Goal: Check status: Check status

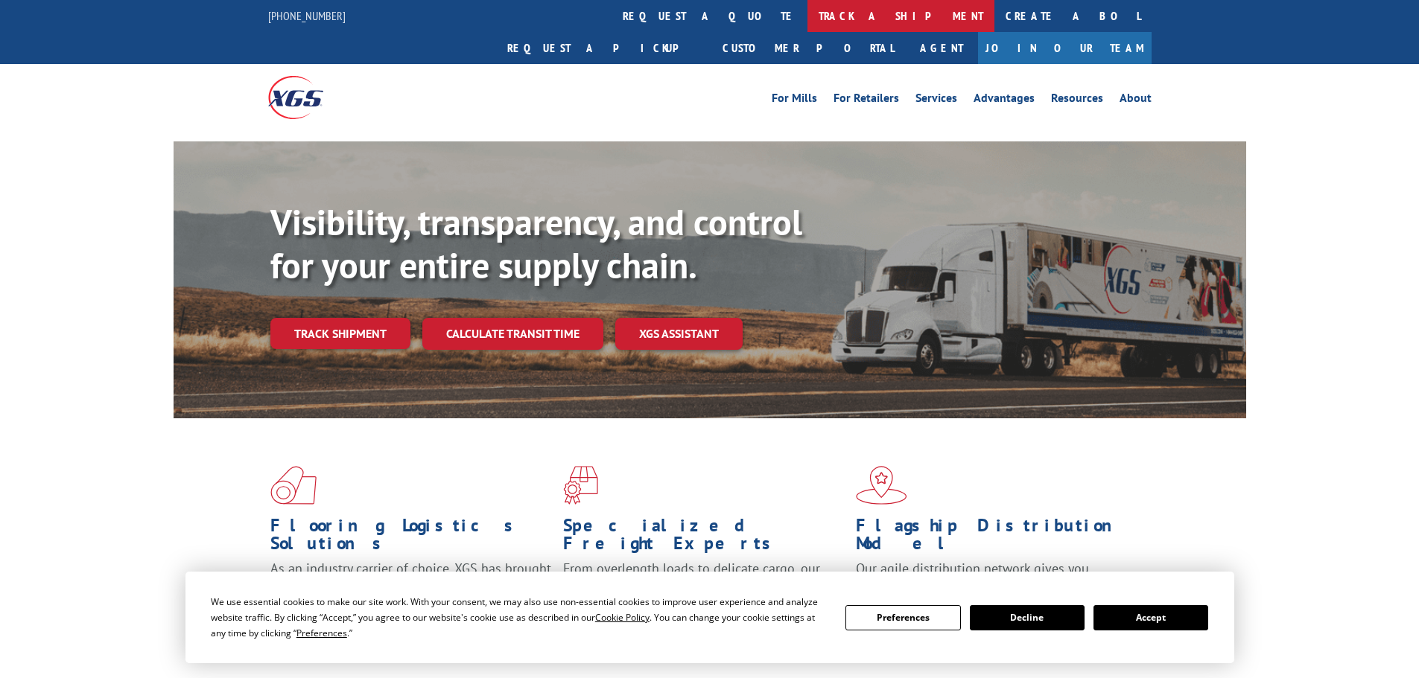
click at [807, 18] on link "track a shipment" at bounding box center [900, 16] width 187 height 32
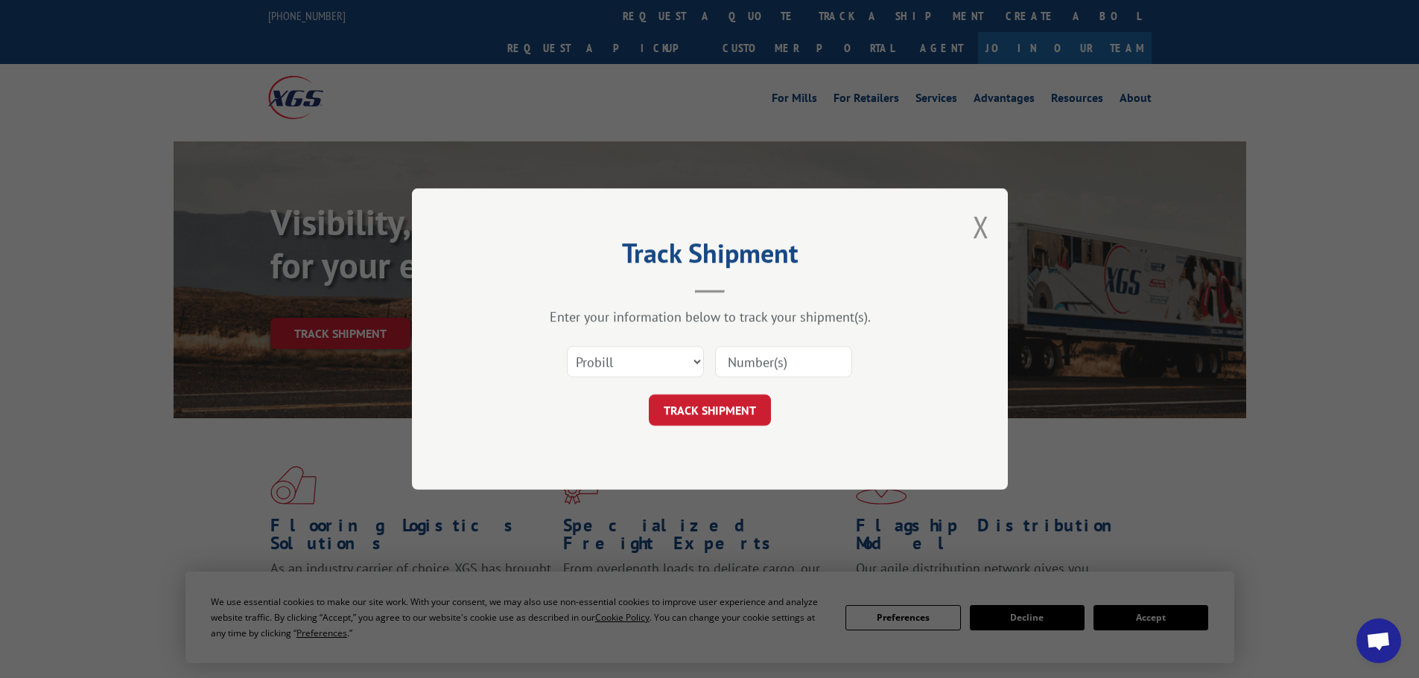
click at [731, 369] on input at bounding box center [783, 361] width 137 height 31
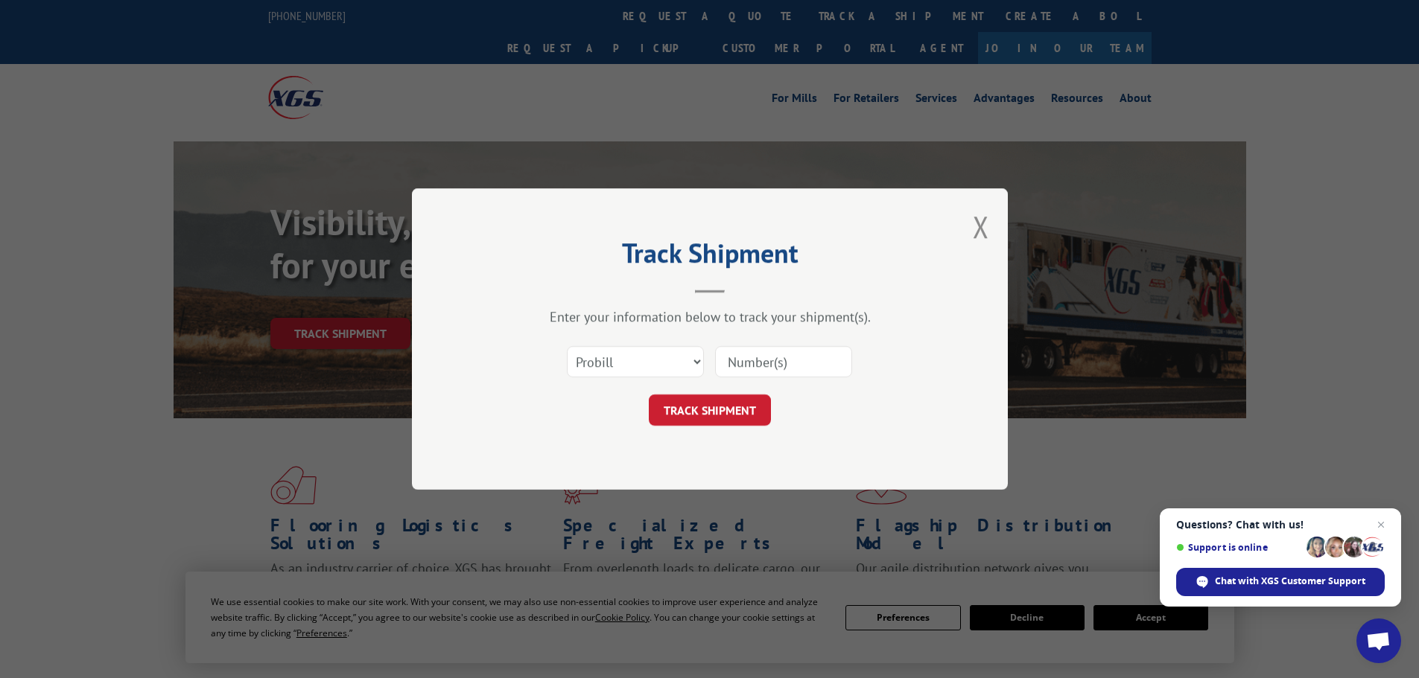
paste input "17523319"
type input "17523319"
click at [693, 417] on button "TRACK SHIPMENT" at bounding box center [710, 410] width 122 height 31
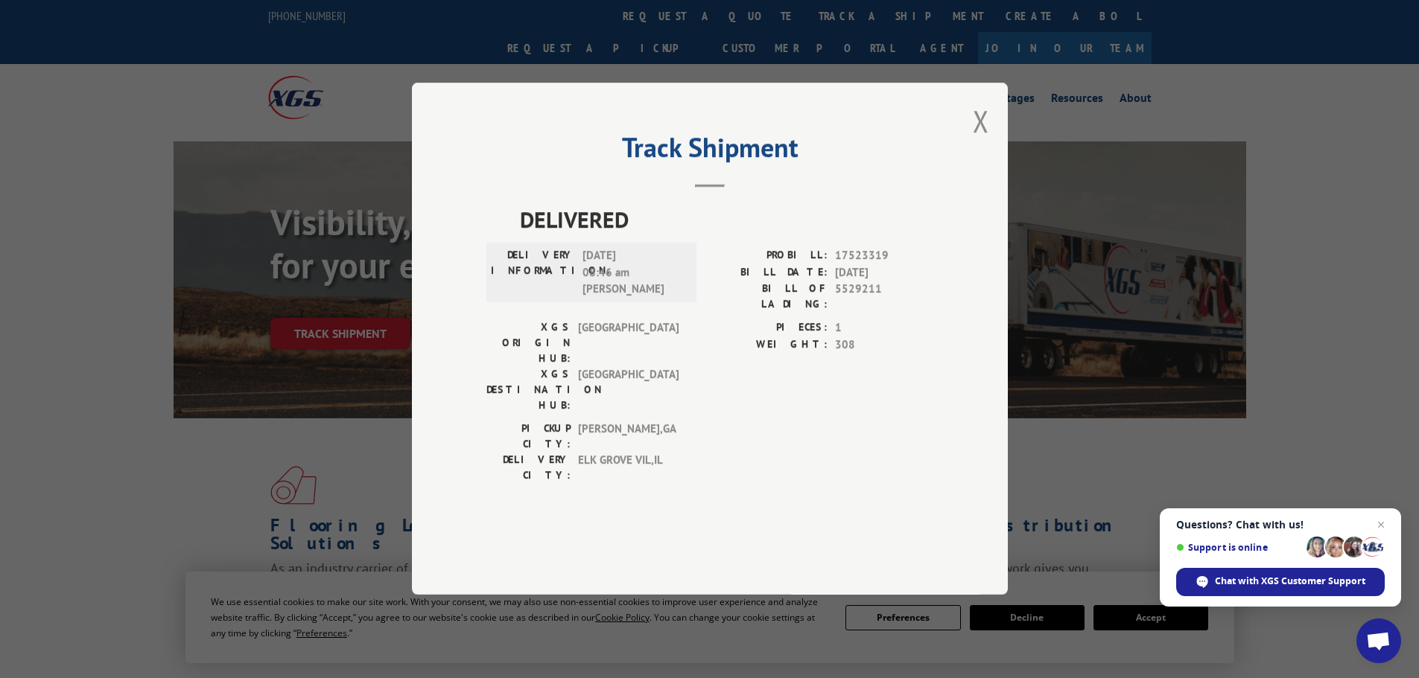
click at [974, 141] on button "Close modal" at bounding box center [981, 120] width 16 height 39
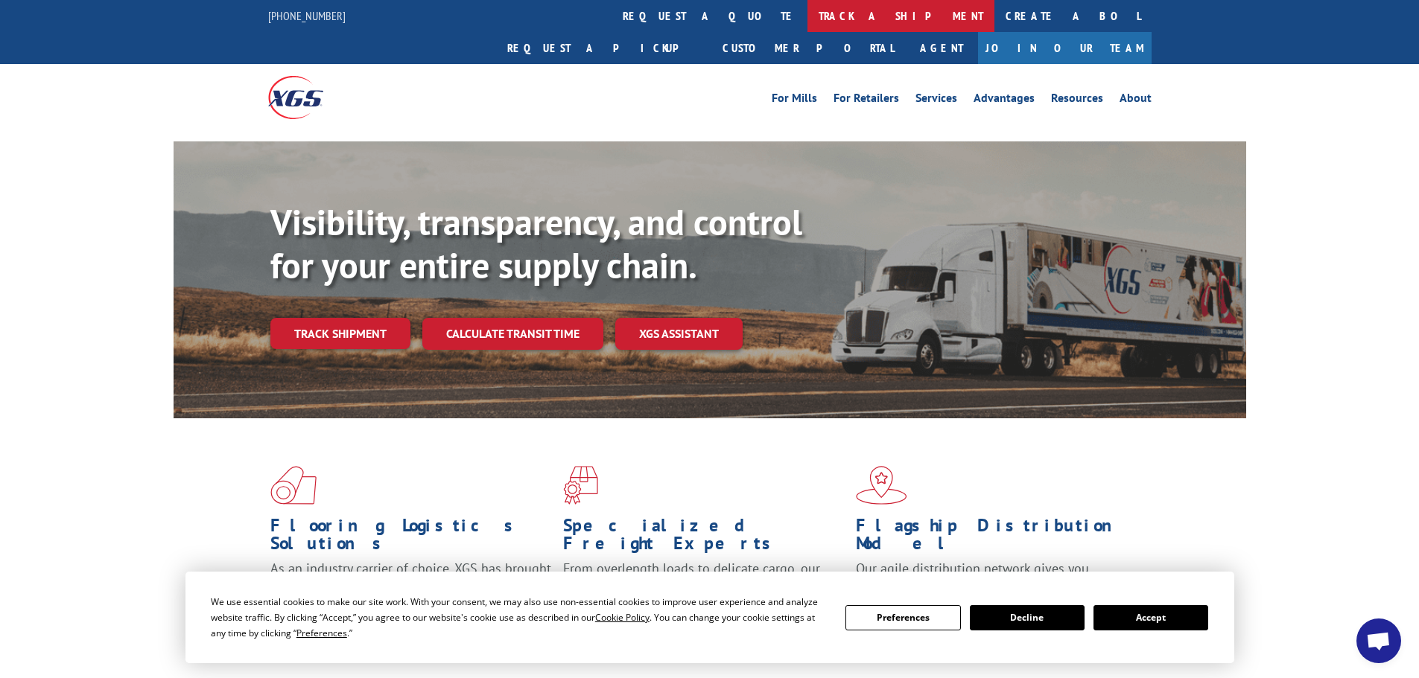
click at [807, 20] on link "track a shipment" at bounding box center [900, 16] width 187 height 32
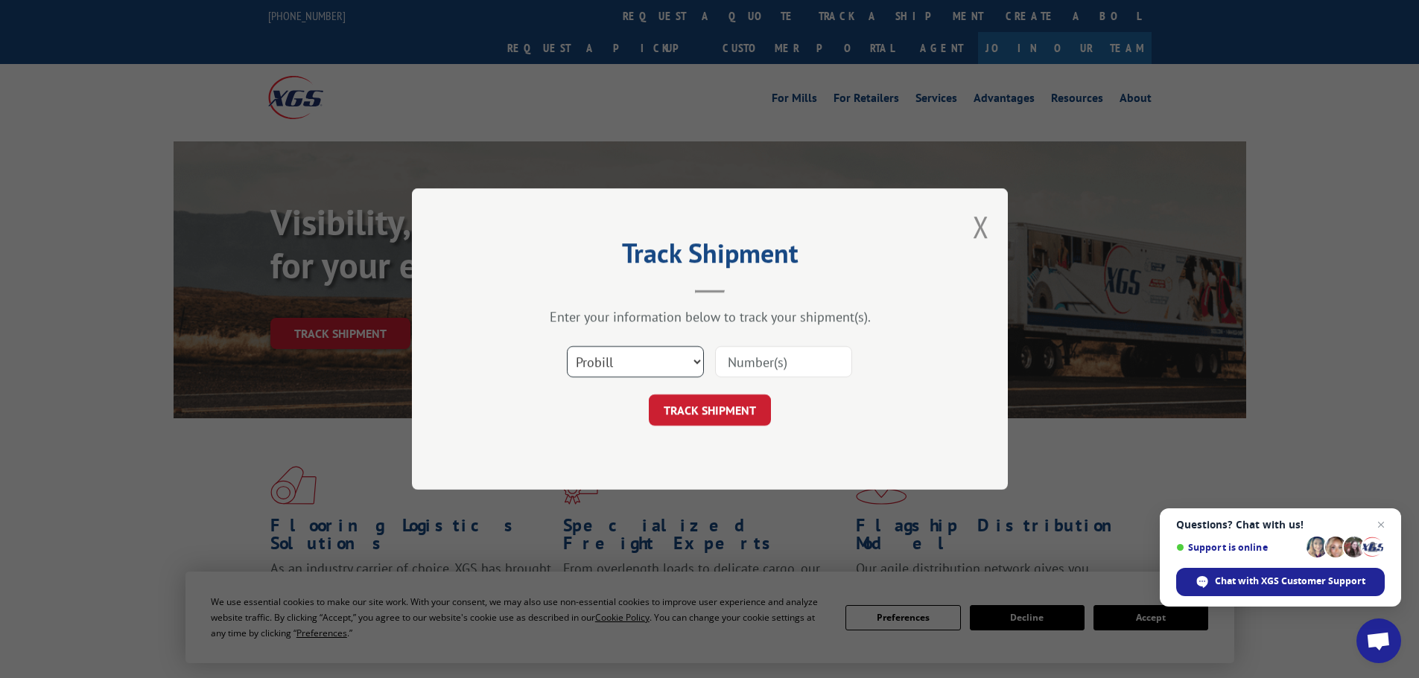
click at [663, 367] on select "Select category... Probill BOL PO" at bounding box center [635, 361] width 137 height 31
select select "bol"
click at [567, 346] on select "Select category... Probill BOL PO" at bounding box center [635, 361] width 137 height 31
click at [745, 360] on input at bounding box center [783, 361] width 137 height 31
paste input "5513780"
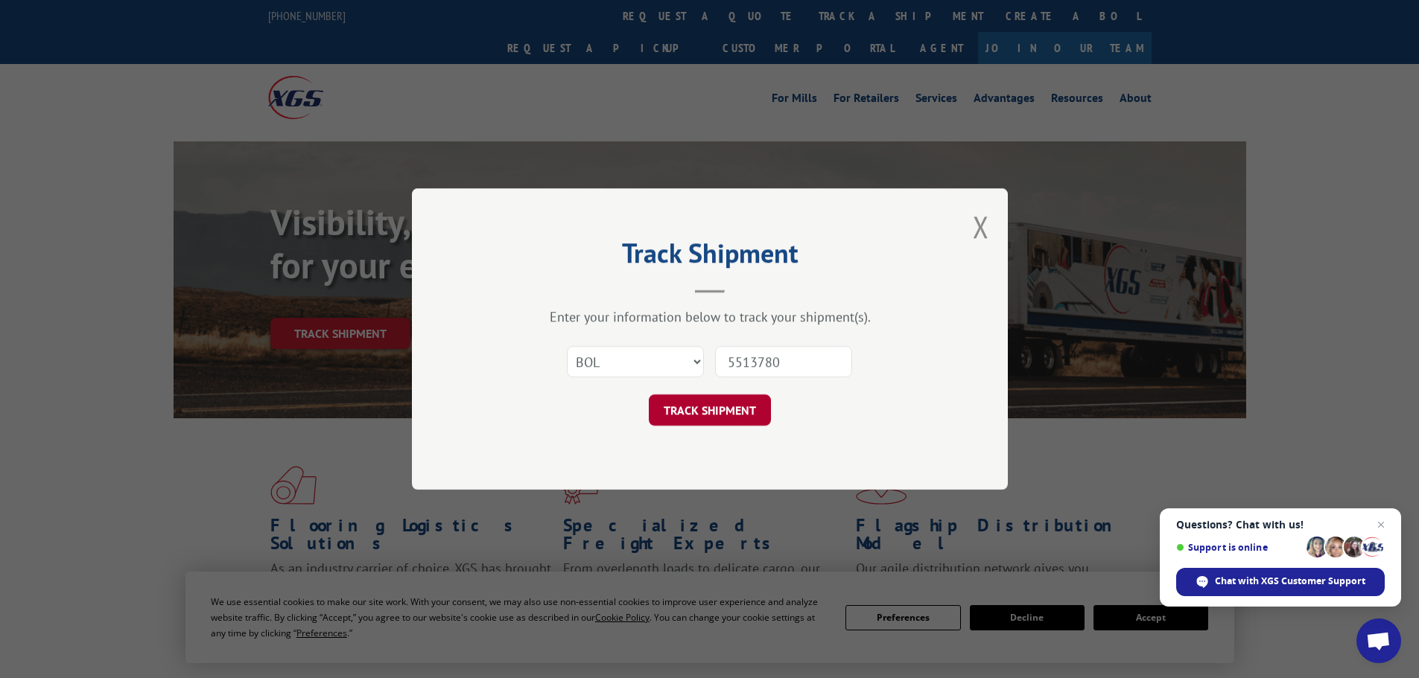
type input "5513780"
click at [699, 406] on button "TRACK SHIPMENT" at bounding box center [710, 410] width 122 height 31
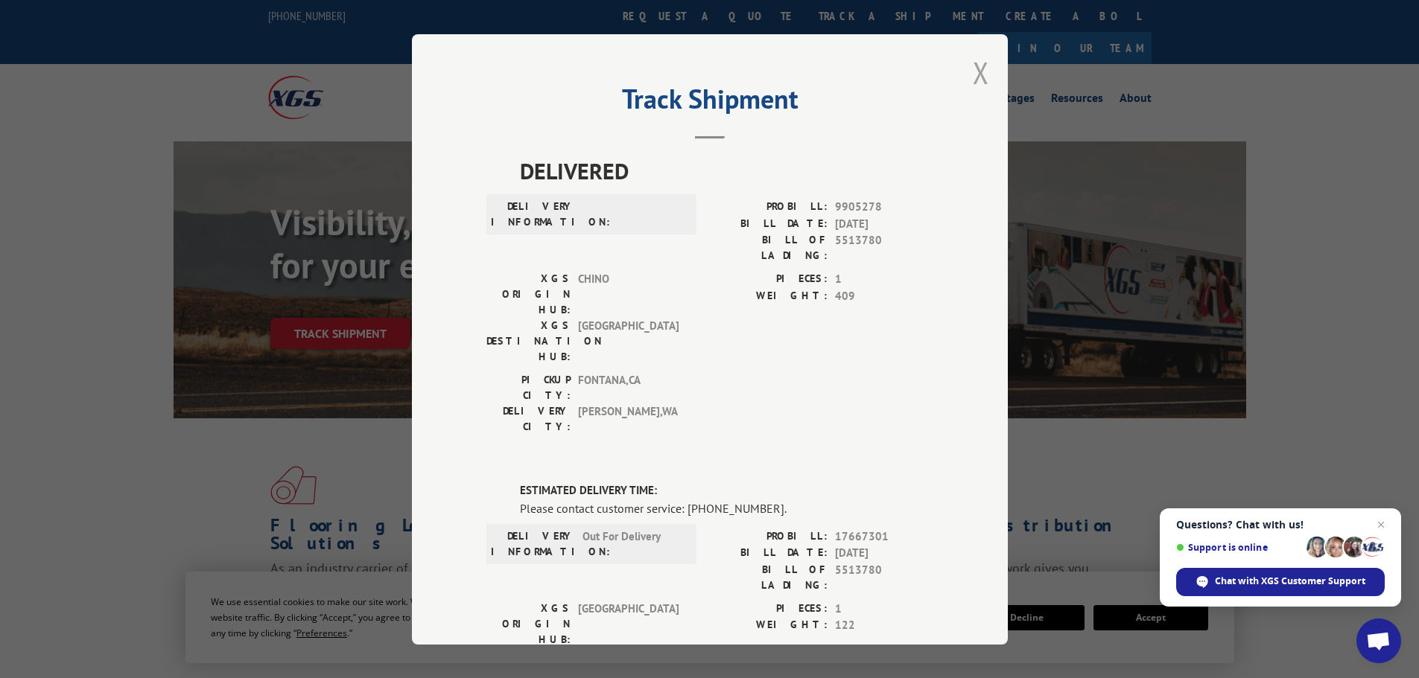
click at [973, 74] on button "Close modal" at bounding box center [981, 72] width 16 height 39
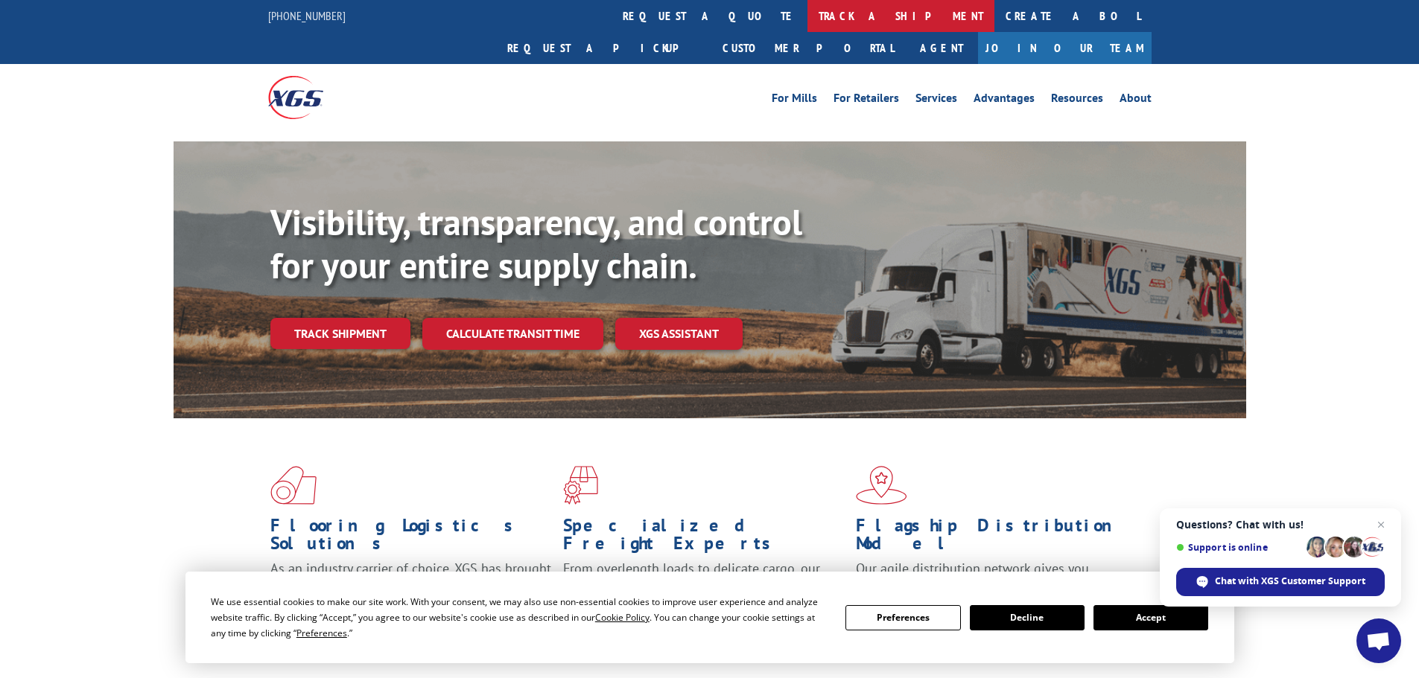
click at [807, 19] on link "track a shipment" at bounding box center [900, 16] width 187 height 32
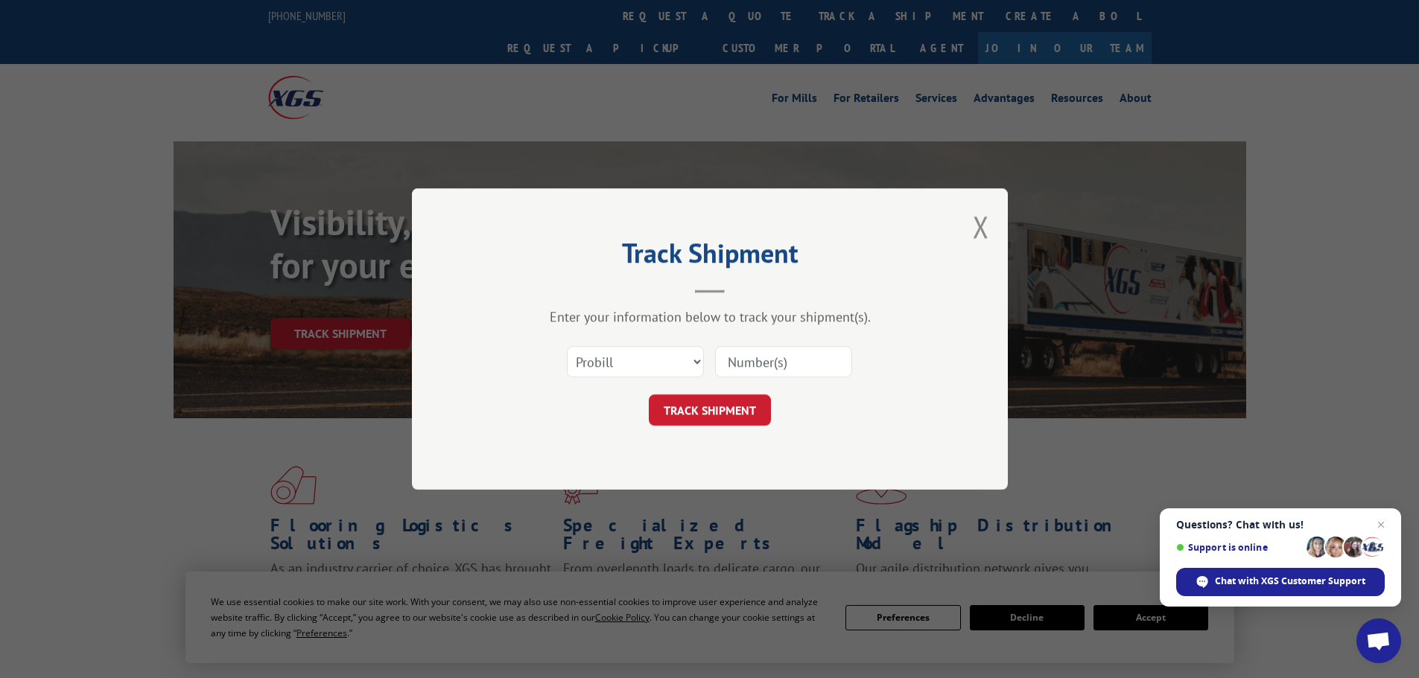
click at [737, 370] on input at bounding box center [783, 361] width 137 height 31
paste input "17638926"
type input "17638926"
click at [687, 424] on button "TRACK SHIPMENT" at bounding box center [710, 410] width 122 height 31
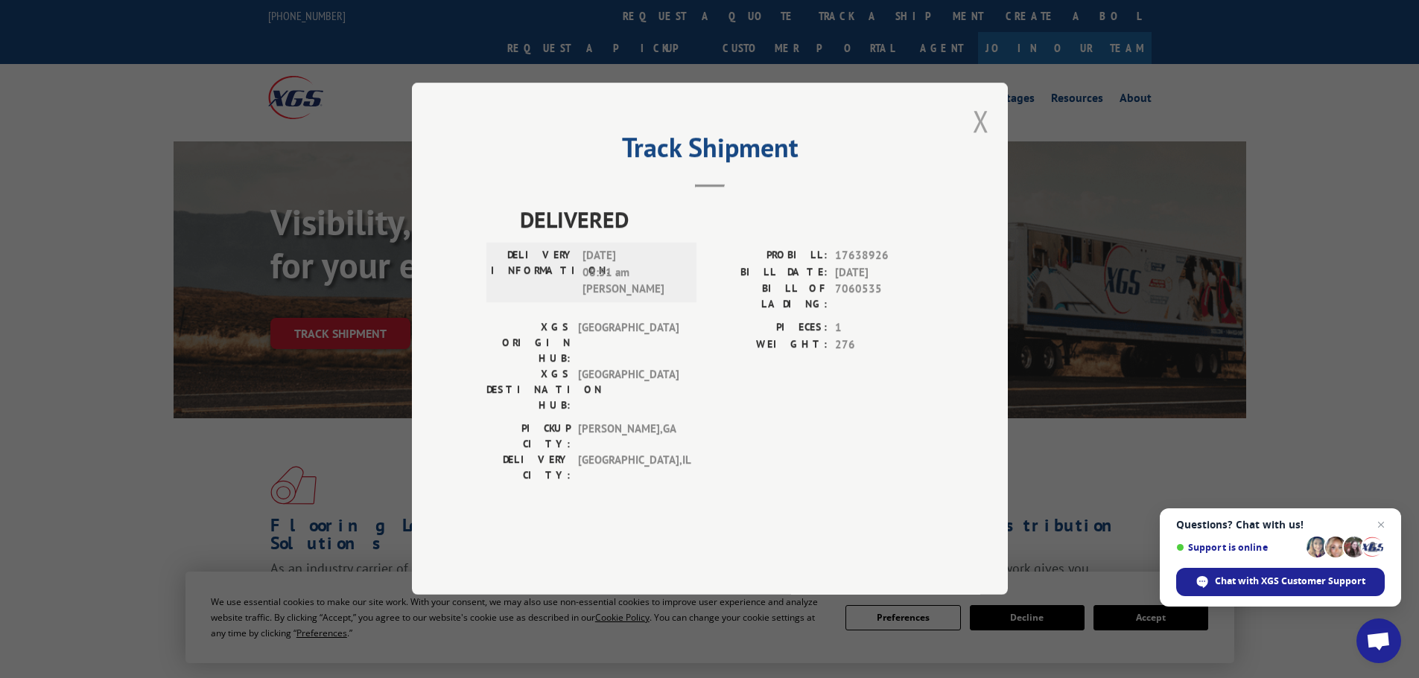
click at [981, 141] on button "Close modal" at bounding box center [981, 120] width 16 height 39
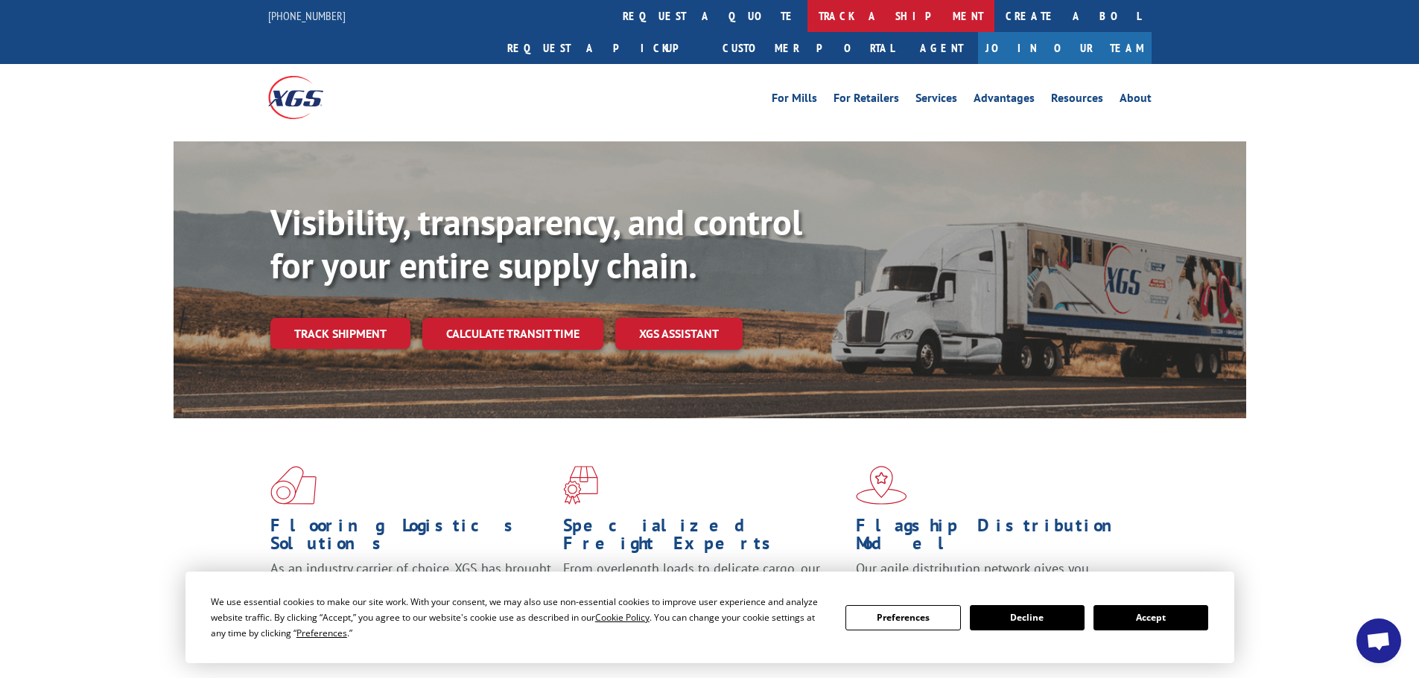
click at [807, 16] on link "track a shipment" at bounding box center [900, 16] width 187 height 32
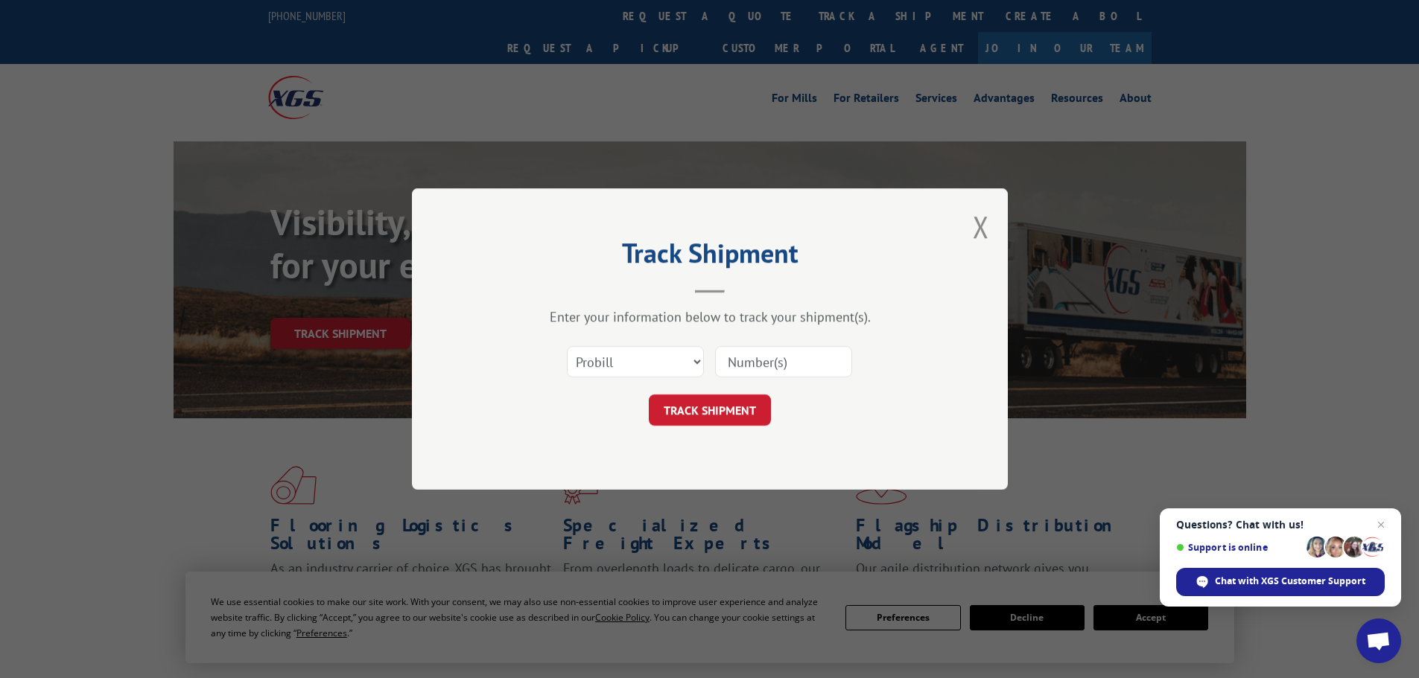
click at [734, 358] on input at bounding box center [783, 361] width 137 height 31
paste input "17639217"
type input "17639217"
click at [705, 404] on button "TRACK SHIPMENT" at bounding box center [710, 410] width 122 height 31
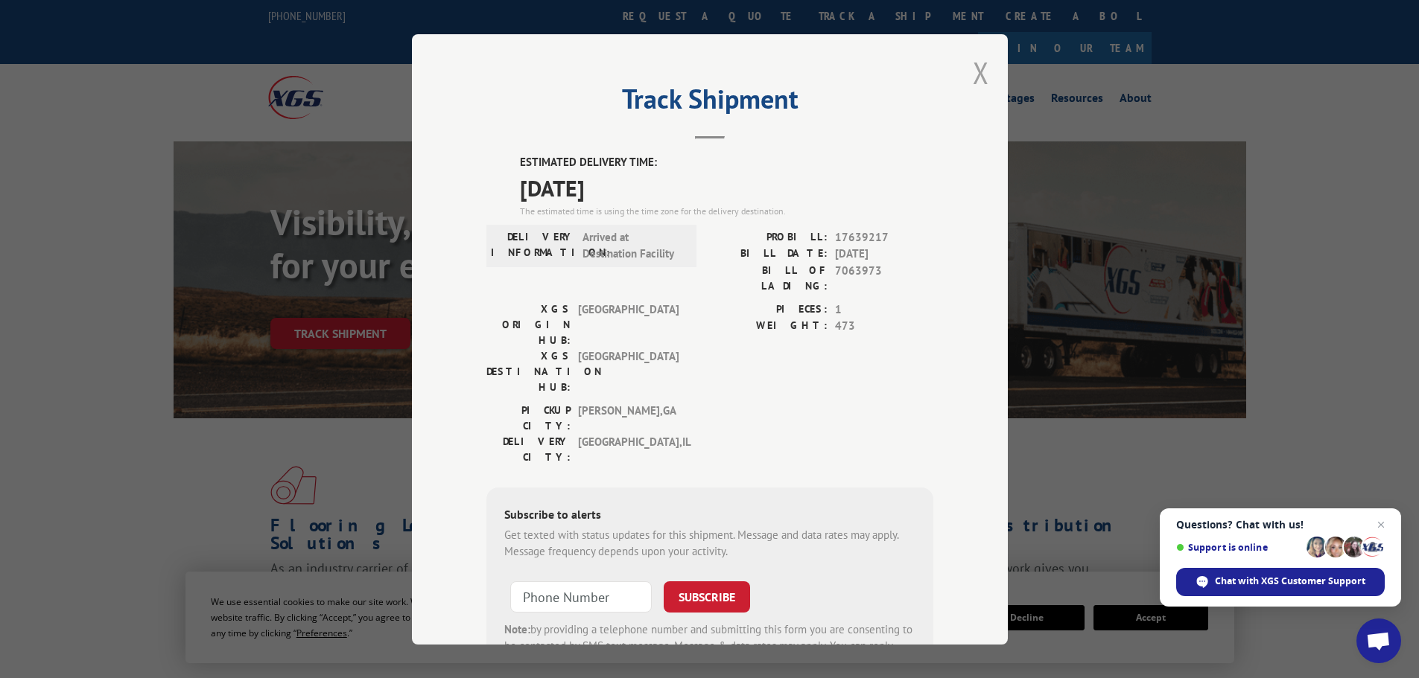
click at [973, 71] on button "Close modal" at bounding box center [981, 72] width 16 height 39
